Goal: Navigation & Orientation: Find specific page/section

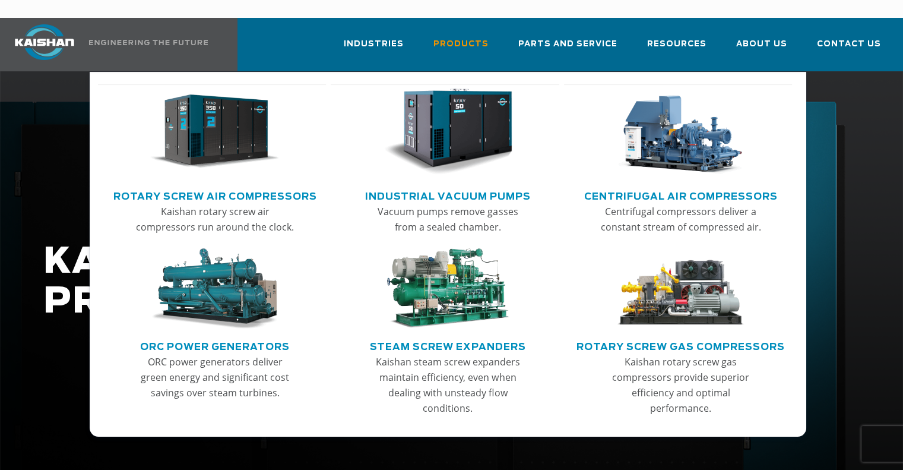
click at [221, 131] on img "Main menu" at bounding box center [214, 131] width 129 height 87
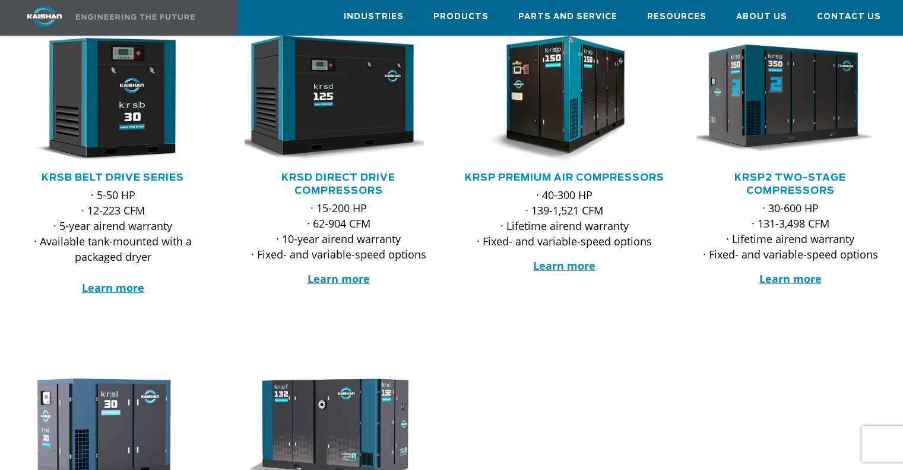
scroll to position [237, 0]
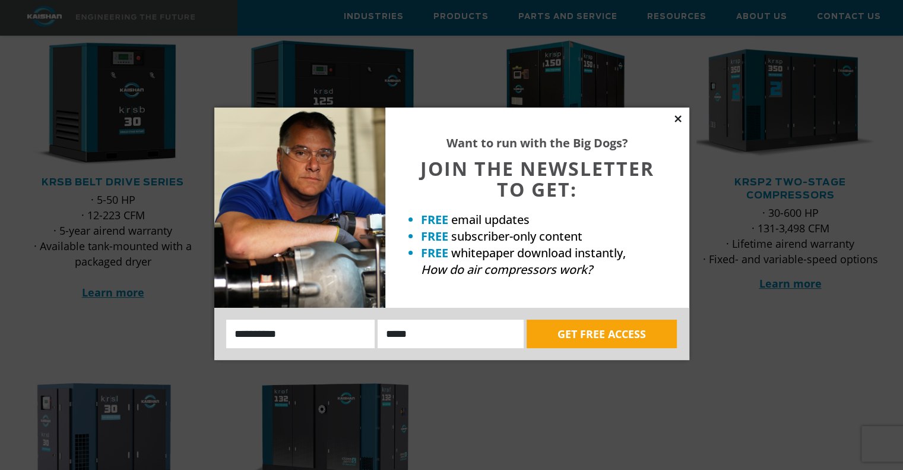
click at [673, 119] on icon at bounding box center [678, 118] width 11 height 11
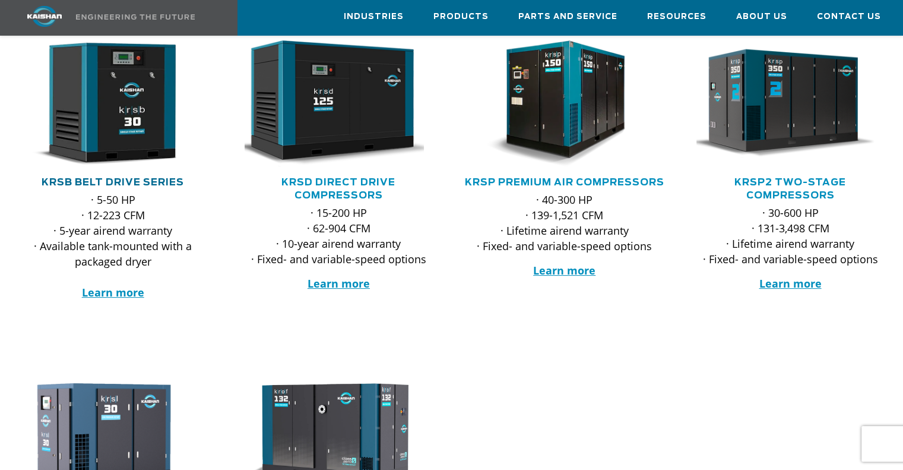
click at [114, 178] on link "KRSB Belt Drive Series" at bounding box center [113, 182] width 142 height 9
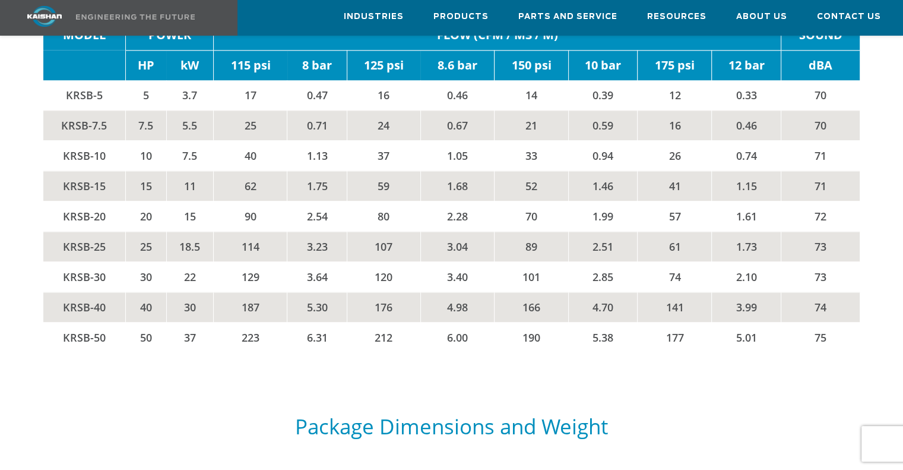
scroll to position [1484, 0]
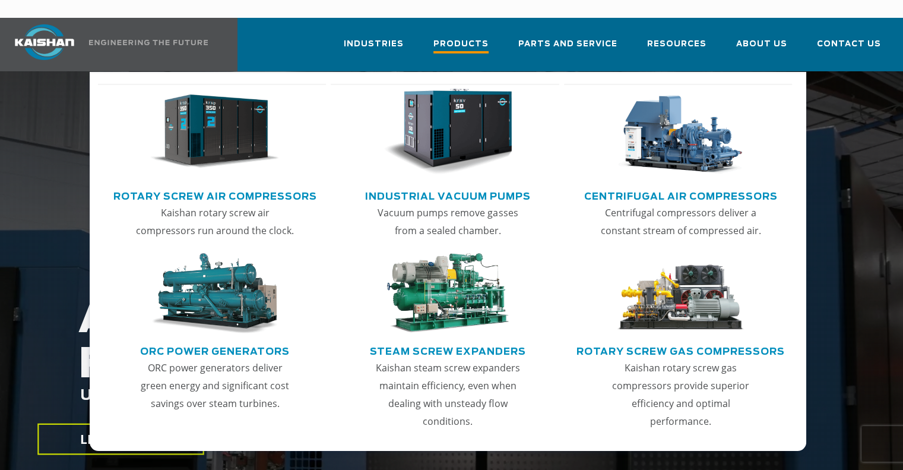
click at [470, 37] on span "Products" at bounding box center [460, 45] width 55 height 16
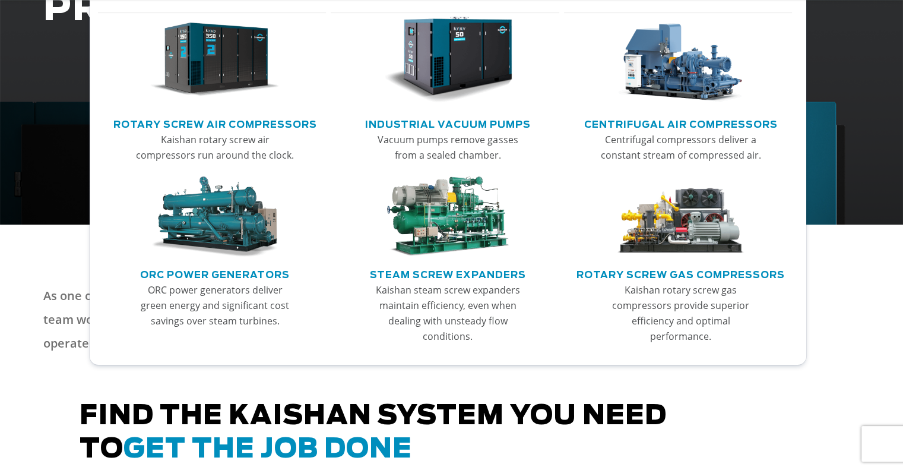
scroll to position [297, 0]
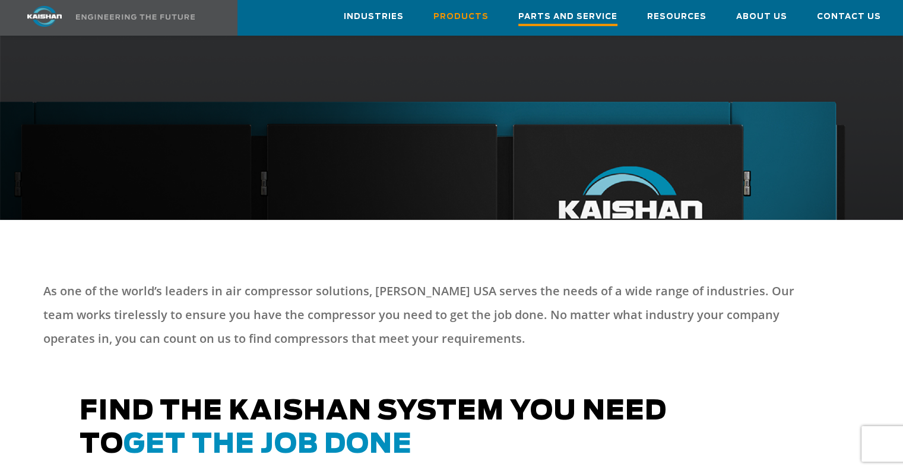
click at [572, 16] on span "Parts and Service" at bounding box center [567, 18] width 99 height 16
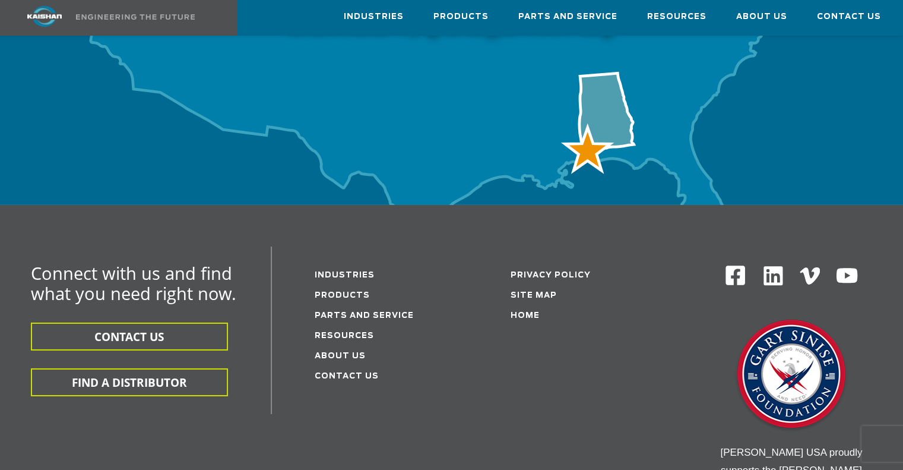
scroll to position [3898, 0]
